Goal: Task Accomplishment & Management: Use online tool/utility

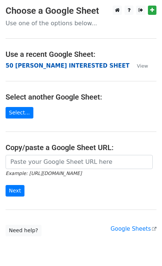
click at [46, 67] on strong "50 [PERSON_NAME] INTERESTED SHEET" at bounding box center [68, 65] width 124 height 7
click at [32, 65] on strong "50 [PERSON_NAME] INTERESTED SHEET" at bounding box center [68, 65] width 124 height 7
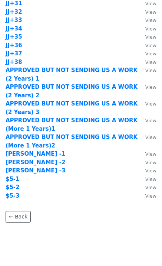
scroll to position [728, 0]
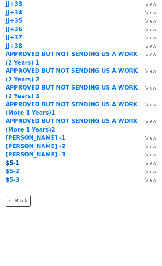
click at [15, 163] on strong "$5-1" at bounding box center [13, 163] width 14 height 7
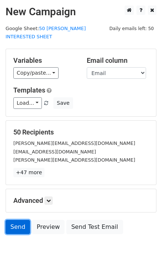
click at [19, 220] on link "Send" at bounding box center [18, 227] width 25 height 14
